Goal: Navigation & Orientation: Find specific page/section

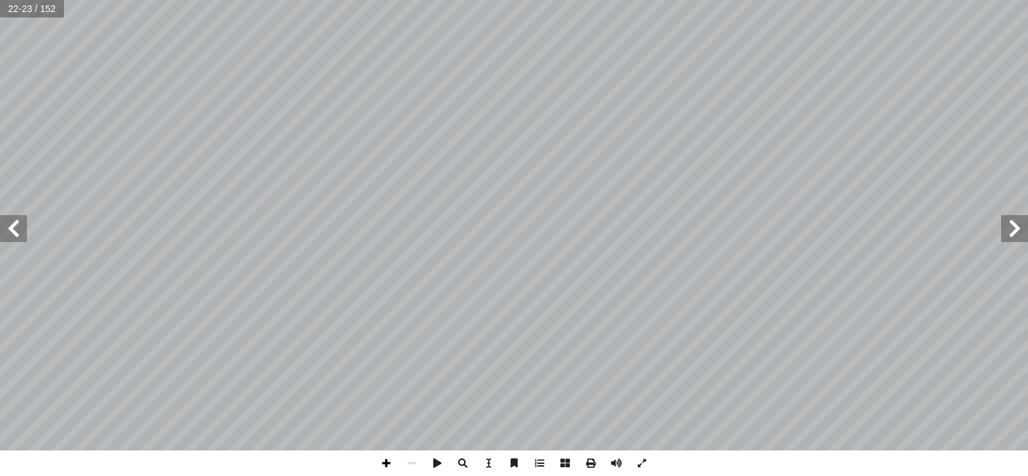
click at [382, 460] on span at bounding box center [386, 464] width 26 height 26
click at [390, 457] on span at bounding box center [386, 464] width 26 height 26
click at [16, 236] on span at bounding box center [13, 228] width 27 height 27
click at [1013, 230] on span at bounding box center [1014, 228] width 27 height 27
click at [13, 233] on span at bounding box center [13, 228] width 27 height 27
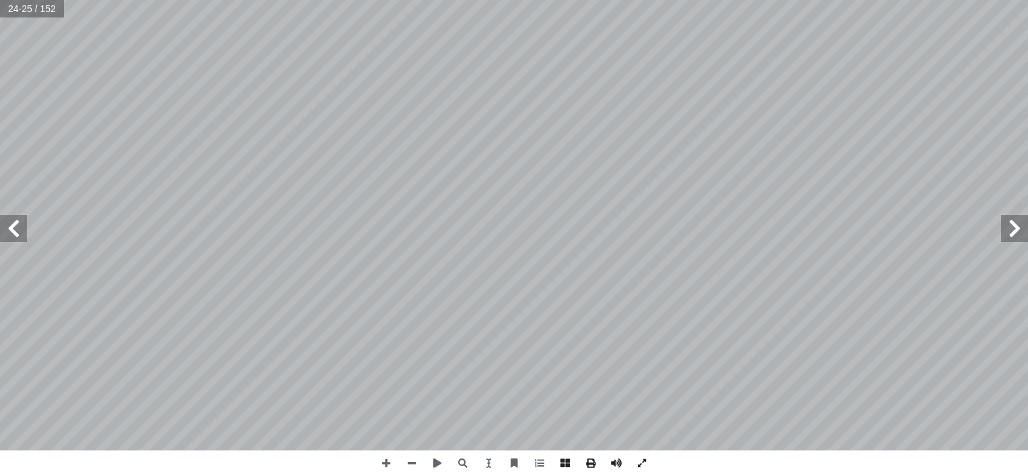
click at [287, 464] on div "٢ 0 منين � ا ِ س ُ ل َ د ْ ن � � ْ ا� ِ ام � ك ُ ح ِ ف َ ن َ ي ك ِ اشُ وا ف َ ع…" at bounding box center [514, 238] width 1028 height 476
click at [13, 231] on span at bounding box center [13, 228] width 27 height 27
drag, startPoint x: 13, startPoint y: 231, endPoint x: -3, endPoint y: 254, distance: 28.0
click at [0, 122] on html "الصفحة الرئيسية الصف الأول الصف الثاني الصف الثالث الصف الرابع الصف الخامس الصف…" at bounding box center [514, 61] width 1028 height 122
click at [416, 462] on span at bounding box center [412, 464] width 26 height 26
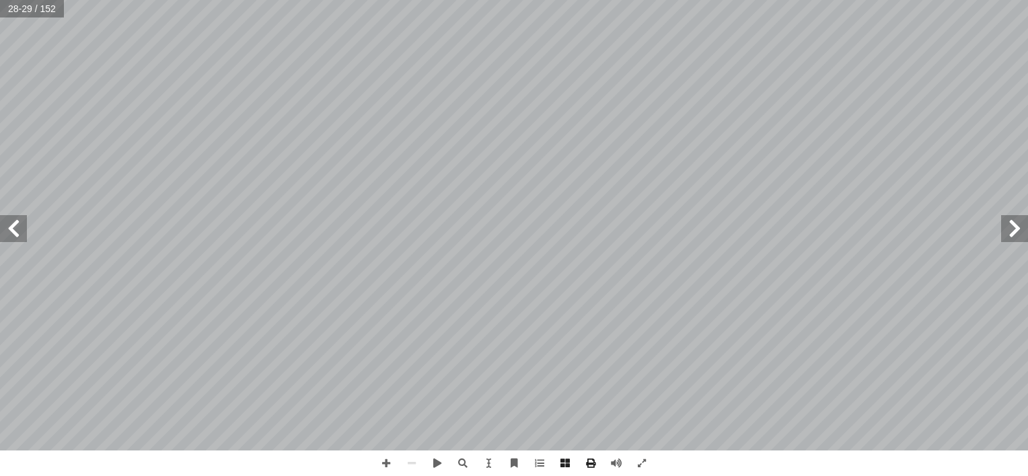
click at [1021, 225] on span at bounding box center [1014, 228] width 27 height 27
click at [385, 463] on span at bounding box center [386, 464] width 26 height 26
click at [428, 379] on div "٢٢ اءة وا��ستيعاب [DEMOGRAPHIC_DATA]: ِ ت ٔ ا َ ا ي � عم ْ جب ٔ ا َ م ُ ص، ث ّ …" at bounding box center [514, 238] width 1028 height 476
drag, startPoint x: 0, startPoint y: 233, endPoint x: 8, endPoint y: 225, distance: 11.9
click at [8, 225] on span at bounding box center [13, 228] width 27 height 27
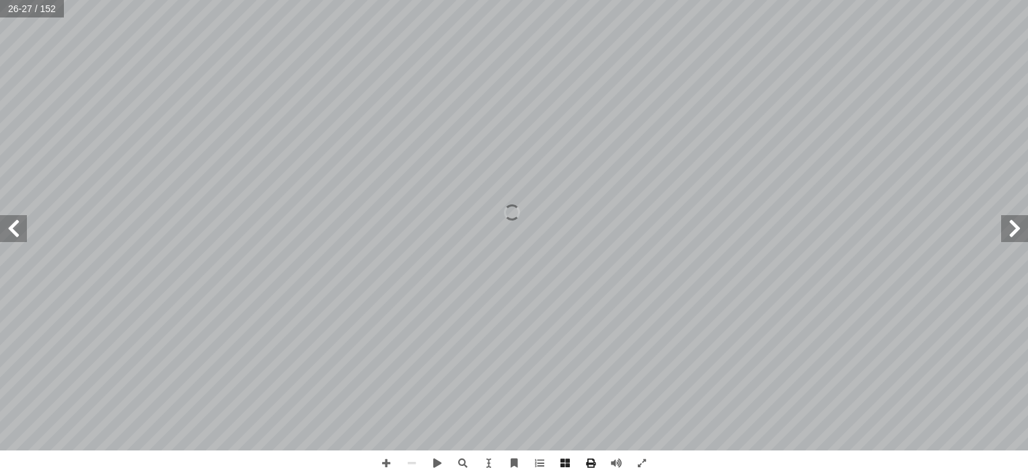
click at [8, 225] on span at bounding box center [13, 228] width 27 height 27
click at [9, 226] on span at bounding box center [13, 228] width 27 height 27
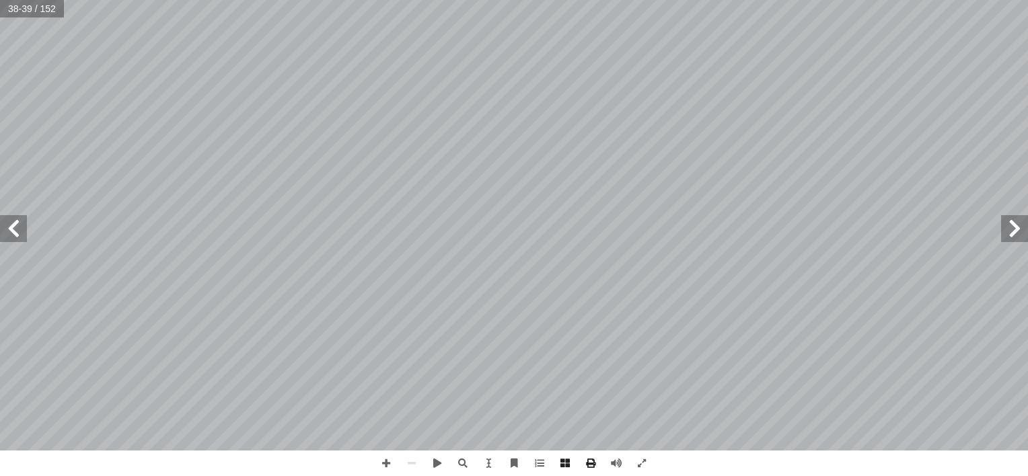
click at [1014, 226] on span at bounding box center [1014, 228] width 27 height 27
click at [385, 465] on span at bounding box center [386, 464] width 26 height 26
click at [387, 0] on html "الصفحة الرئيسية الصف الأول الصف الثاني الصف الثالث الصف الرابع الصف الخامس الصف…" at bounding box center [514, 61] width 1028 height 122
click at [11, 229] on span at bounding box center [13, 228] width 27 height 27
click at [410, 463] on span at bounding box center [412, 464] width 26 height 26
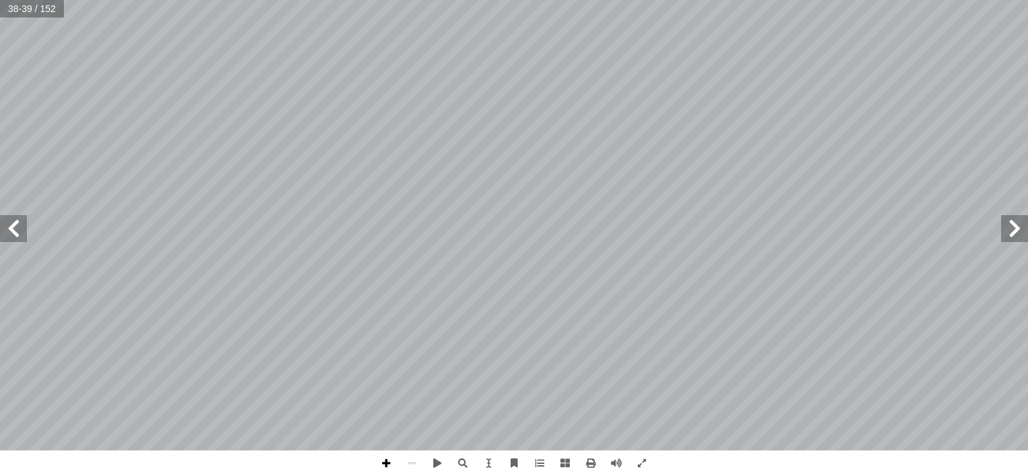
click at [387, 463] on span at bounding box center [386, 464] width 26 height 26
click at [419, 463] on span at bounding box center [412, 464] width 26 height 26
click at [406, 464] on span at bounding box center [412, 464] width 26 height 26
click at [13, 223] on span at bounding box center [13, 228] width 27 height 27
click at [24, 225] on span at bounding box center [13, 228] width 27 height 27
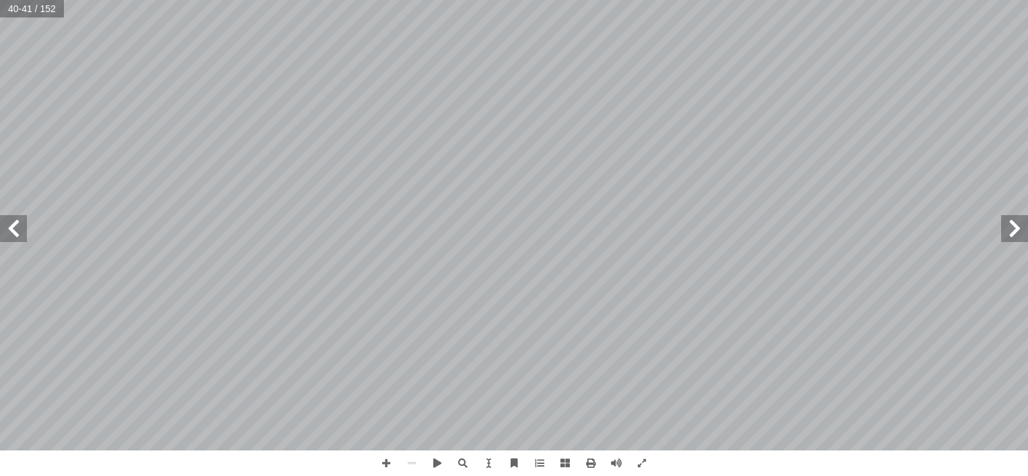
click at [24, 225] on span at bounding box center [13, 228] width 27 height 27
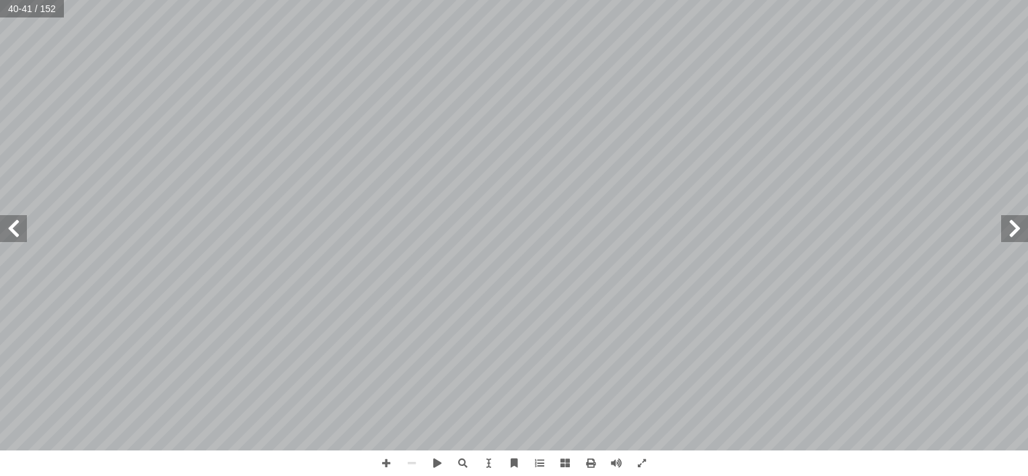
click at [24, 225] on span at bounding box center [13, 228] width 27 height 27
click at [564, 461] on span at bounding box center [565, 464] width 26 height 26
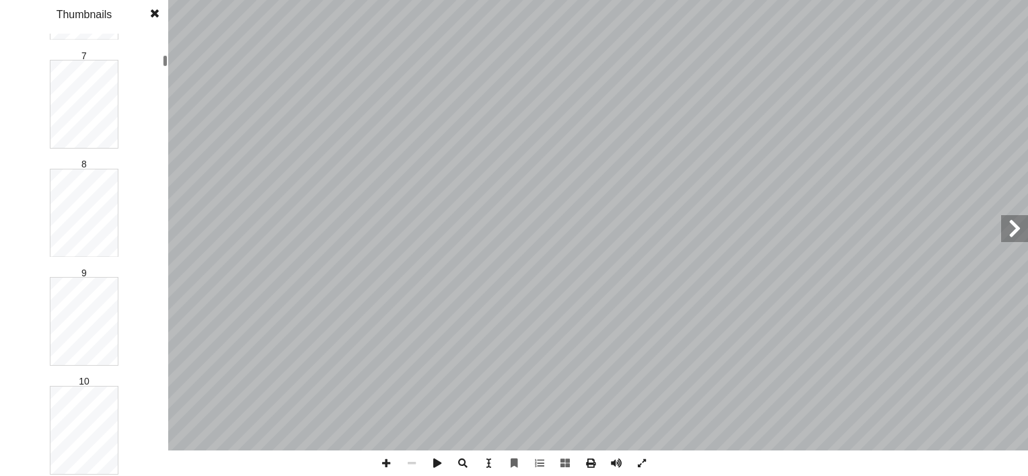
click at [167, 63] on div at bounding box center [165, 60] width 5 height 11
click at [150, 0] on html "الصفحة الرئيسية الصف الأول الصف الثاني الصف الثالث الصف الرابع الصف الخامس الصف…" at bounding box center [514, 61] width 1028 height 122
click at [174, 283] on div "44 ُ غة ُّ والل ُ ليل ْ ح َّ والت ُ م ْ ه َ الف ة: َ ي ِ ت آ ال� ِ سئلة أ ال� ِ…" at bounding box center [514, 238] width 1028 height 476
click at [181, 424] on div "44 ُ غة ُّ والل ُ ليل ْ ح َّ والت ُ م ْ ه َ الف ة: َ ي ِ ت آ ال� ِ سئلة أ ال� ِ…" at bounding box center [514, 238] width 1028 height 476
click at [163, 256] on div at bounding box center [165, 257] width 5 height 11
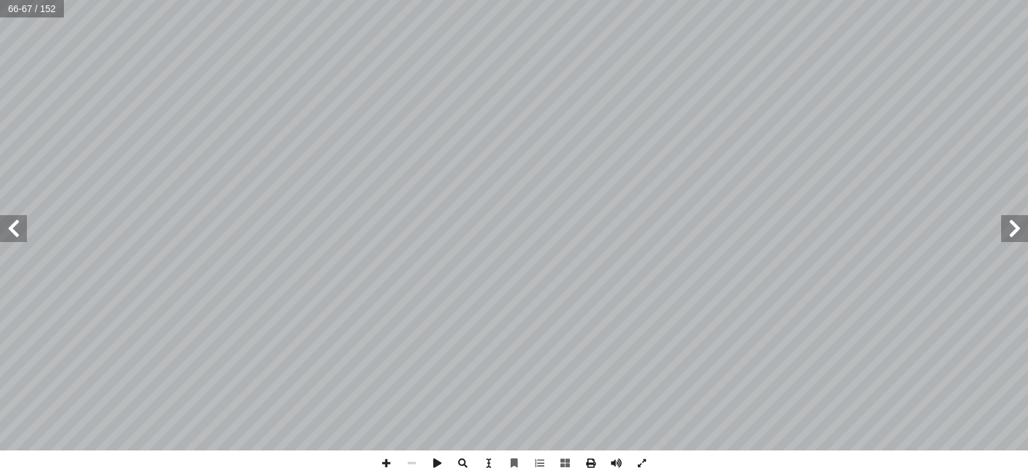
click at [3, 223] on span at bounding box center [13, 228] width 27 height 27
click at [386, 459] on span at bounding box center [386, 464] width 26 height 26
click at [1010, 229] on span at bounding box center [1014, 228] width 27 height 27
click at [409, 458] on span at bounding box center [412, 464] width 26 height 26
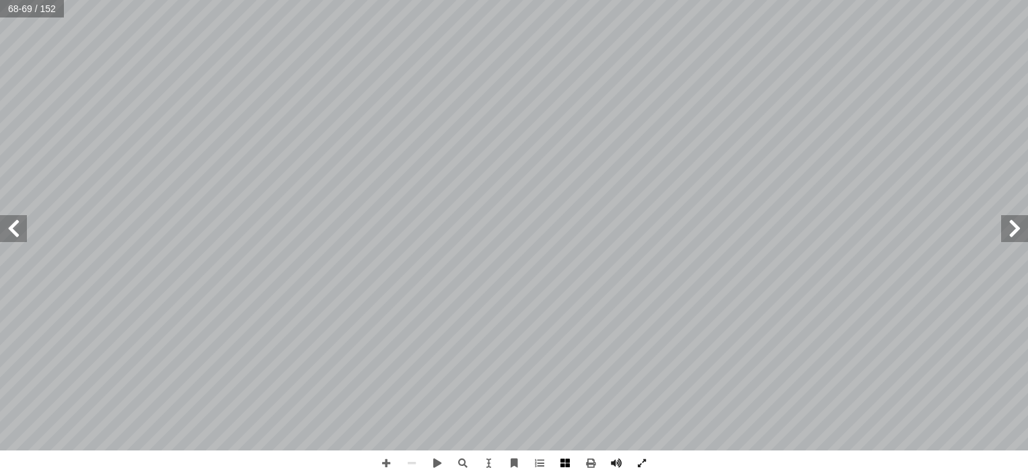
click at [559, 463] on span at bounding box center [565, 464] width 26 height 26
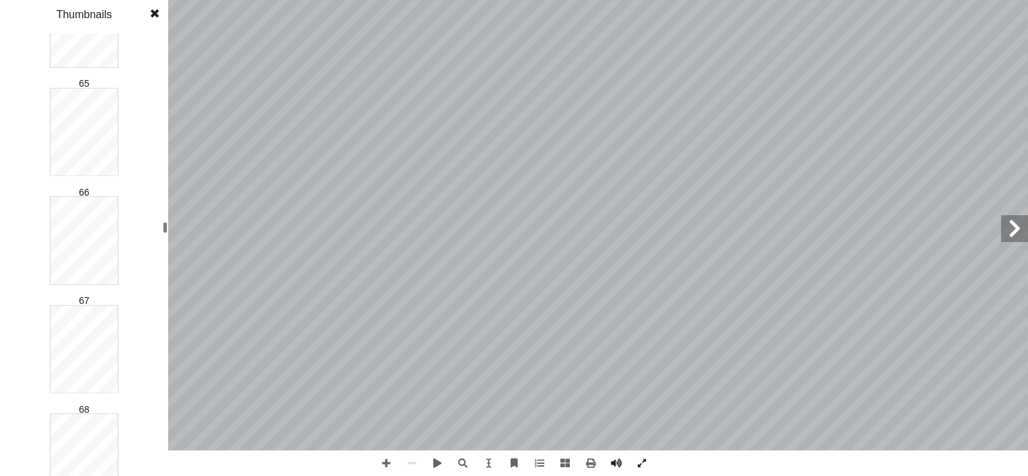
click at [105, 122] on html "الصفحة الرئيسية الصف الأول الصف الثاني الصف الثالث الصف الرابع الصف الخامس الصف…" at bounding box center [514, 61] width 1028 height 122
click at [91, 122] on html "الصفحة الرئيسية الصف الأول الصف الثاني الصف الثالث الصف الرابع الصف الخامس الصف…" at bounding box center [514, 61] width 1028 height 122
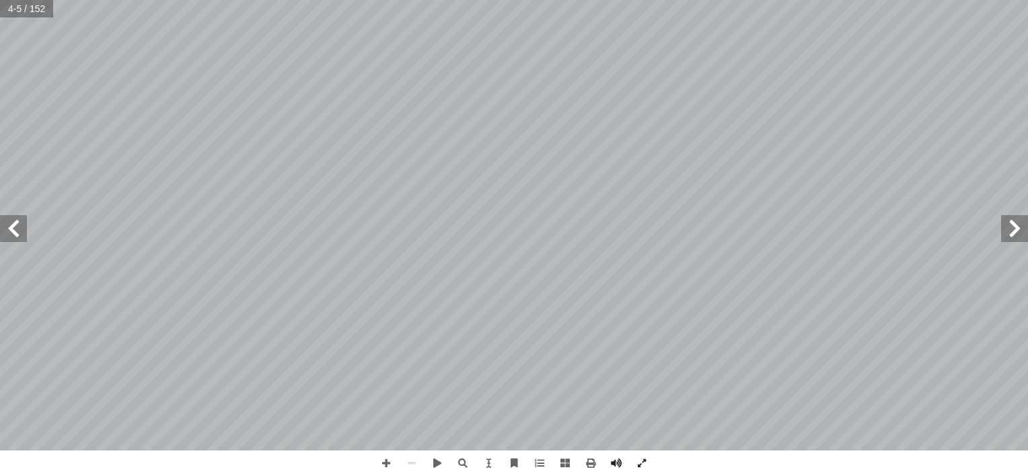
click at [9, 227] on div "مــقــدمــة ليف أ ا ّ فريق الت ِ ق ْ ل َ الخ ِ فصح أ ا ) ( ٍ د ّ نا محم ِ د ّ ع…" at bounding box center [514, 225] width 1028 height 451
click at [9, 227] on span at bounding box center [13, 228] width 27 height 27
click at [1027, 122] on html "الصفحة الرئيسية الصف الأول الصف الثاني الصف الثالث الصف الرابع الصف الخامس الصف…" at bounding box center [514, 61] width 1028 height 122
click at [1017, 224] on span at bounding box center [1014, 228] width 27 height 27
click at [24, 220] on span at bounding box center [13, 228] width 27 height 27
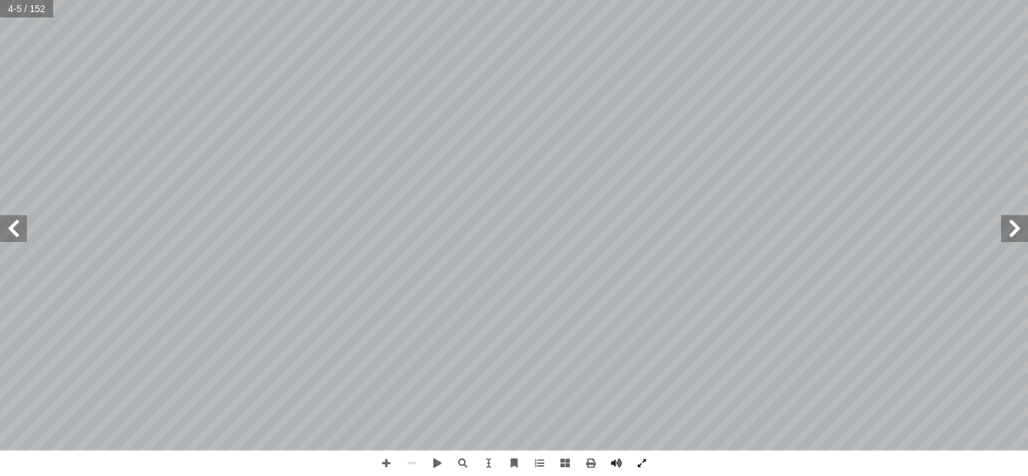
click at [24, 220] on span at bounding box center [13, 228] width 27 height 27
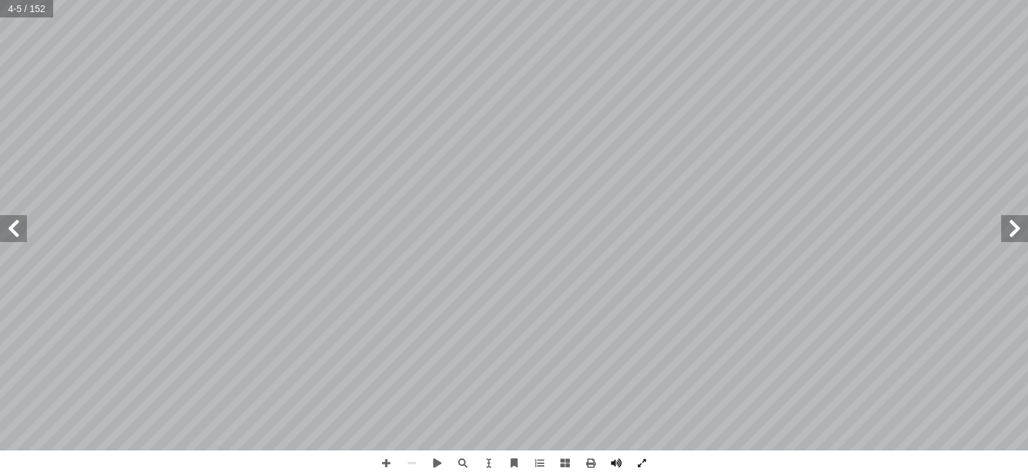
click at [24, 220] on span at bounding box center [13, 228] width 27 height 27
click at [1014, 224] on span at bounding box center [1014, 228] width 27 height 27
